Goal: Contribute content: Add original content to the website for others to see

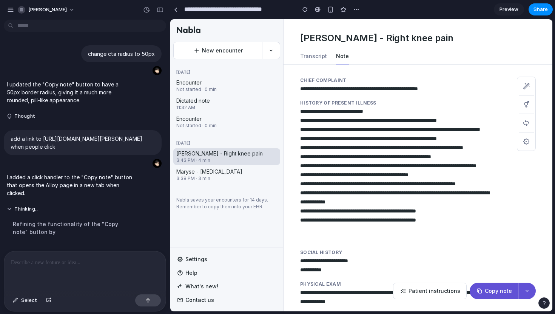
click at [508, 11] on span "Preview" at bounding box center [509, 10] width 19 height 8
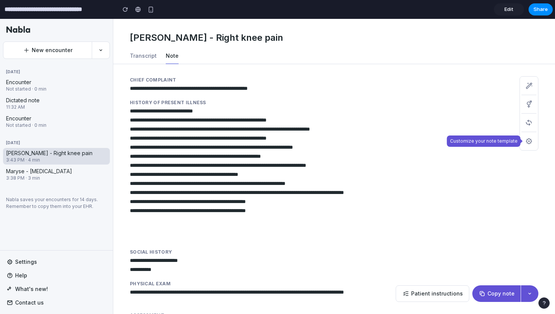
click at [57, 50] on span "New encounter" at bounding box center [52, 50] width 41 height 8
click at [59, 51] on span "New encounter" at bounding box center [52, 50] width 41 height 8
click at [70, 10] on input "**********" at bounding box center [58, 10] width 111 height 14
click at [507, 10] on span "Edit" at bounding box center [509, 10] width 9 height 8
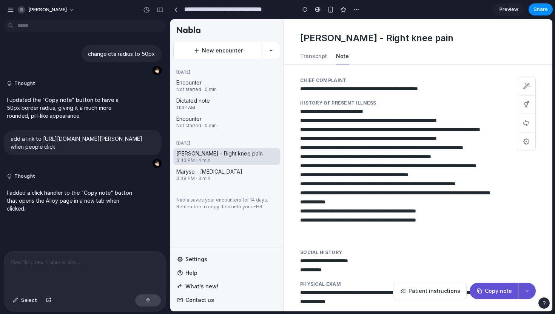
click at [241, 49] on span "New encounter" at bounding box center [222, 51] width 41 height 8
click at [240, 49] on span "New encounter" at bounding box center [222, 51] width 41 height 8
click at [275, 49] on button "button" at bounding box center [271, 50] width 18 height 17
click at [496, 291] on span "Copy note" at bounding box center [498, 292] width 27 height 8
